Goal: Information Seeking & Learning: Learn about a topic

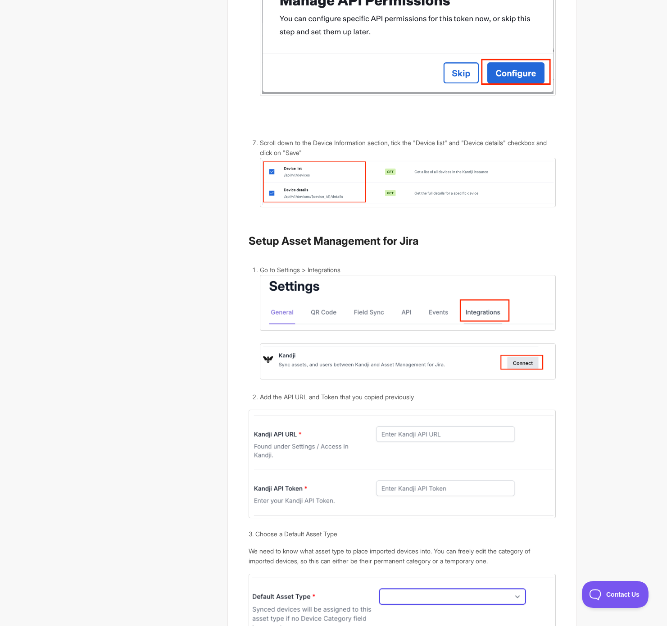
scroll to position [1580, 0]
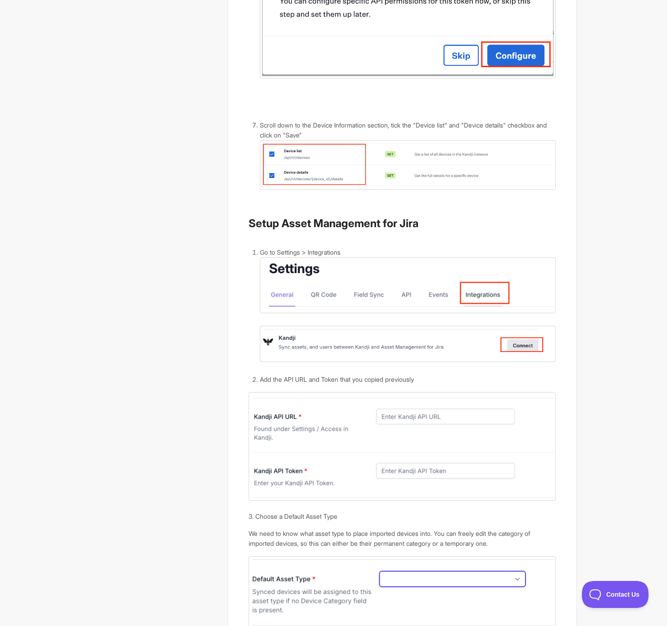
click at [201, 319] on div "How To: Sync Devices and Users with Kandji Kandji is a powerful, modern Mobile …" at bounding box center [334, 76] width 487 height 3220
click at [54, 365] on body "Asset Management for Jira Docs Toggle Navigation Docs Contact Contact How To: S…" at bounding box center [333, 64] width 667 height 3288
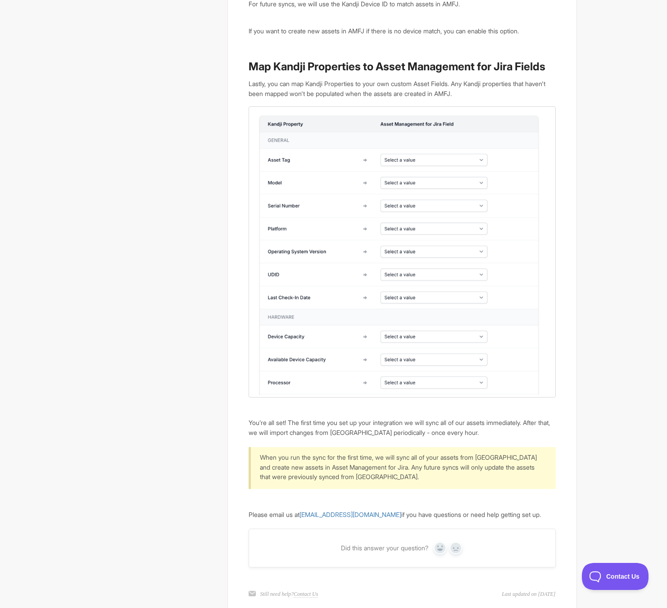
scroll to position [2675, 0]
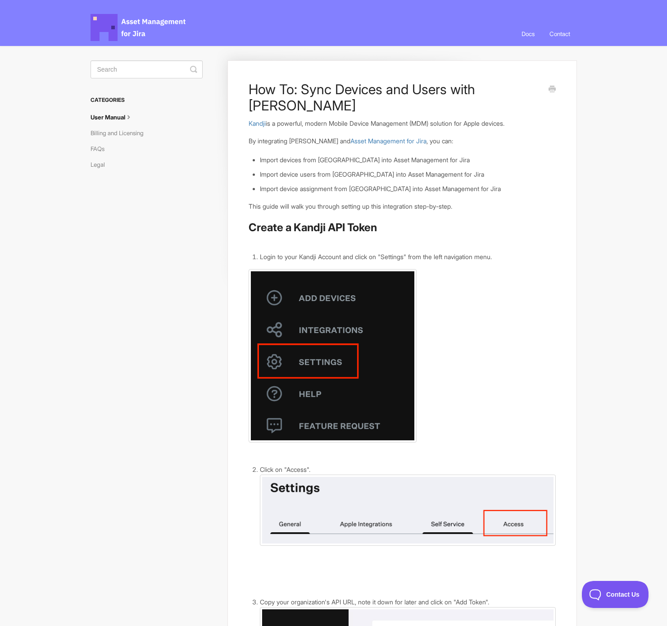
click at [141, 14] on span "Asset Management for Jira Docs" at bounding box center [139, 27] width 96 height 27
